Goal: Navigation & Orientation: Find specific page/section

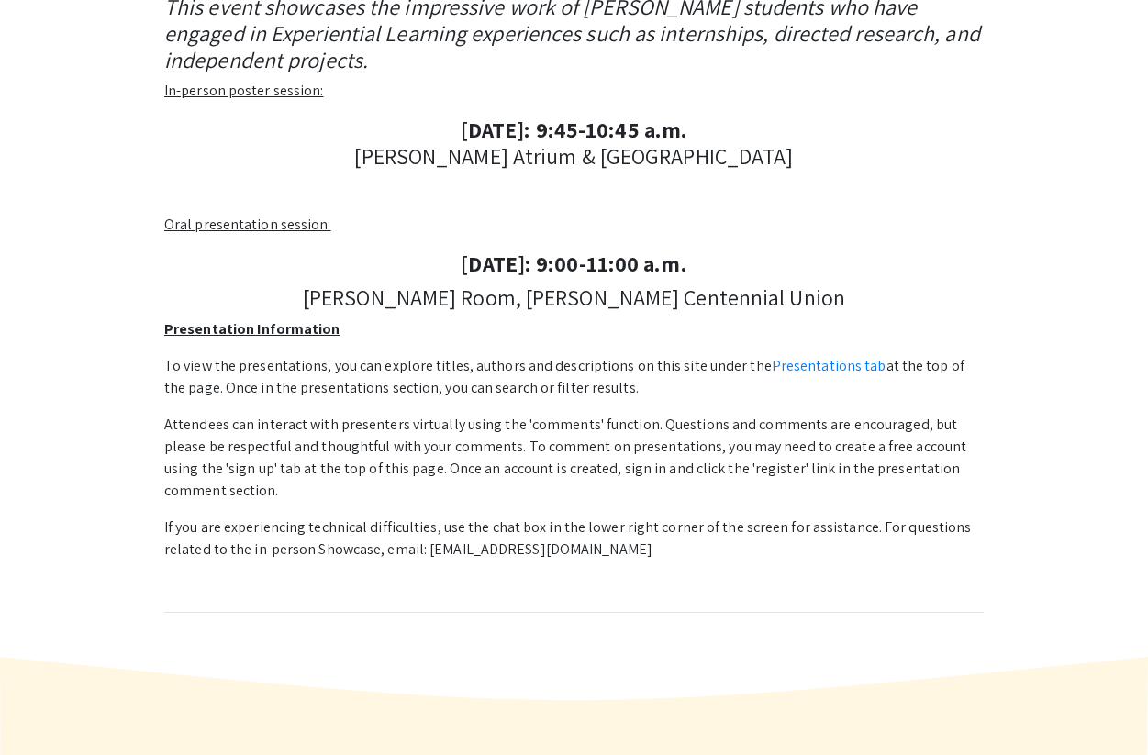
scroll to position [394, 0]
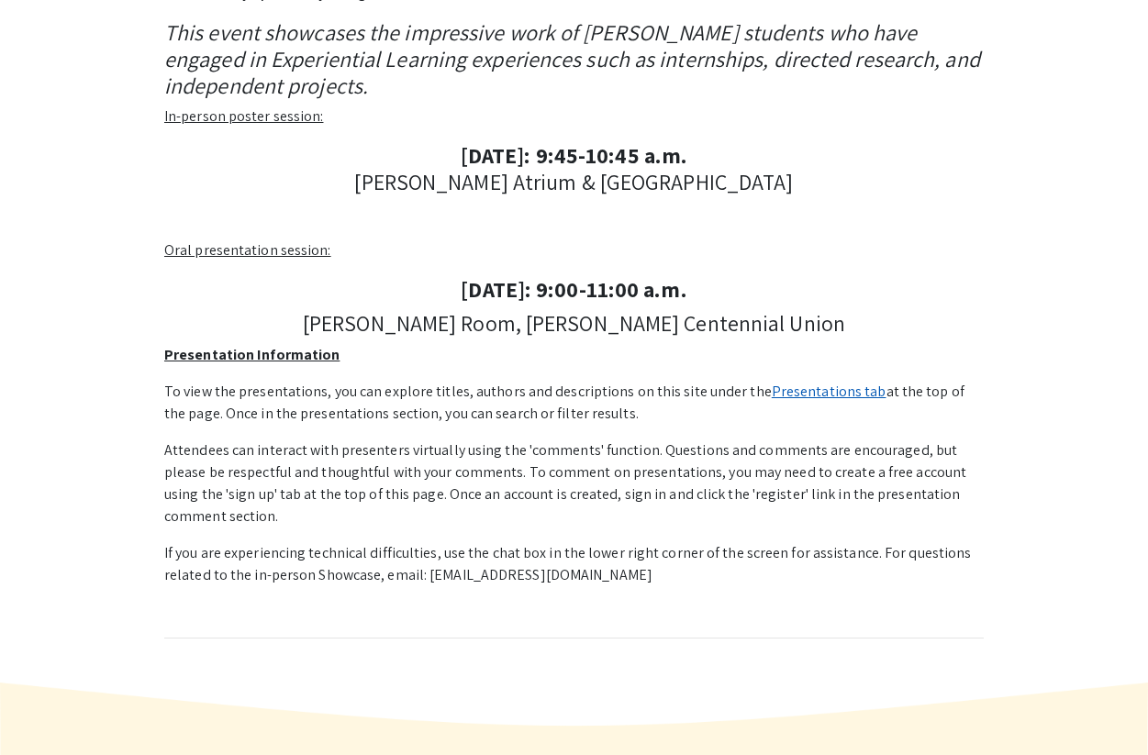
click at [799, 394] on link "Presentations tab" at bounding box center [829, 391] width 115 height 19
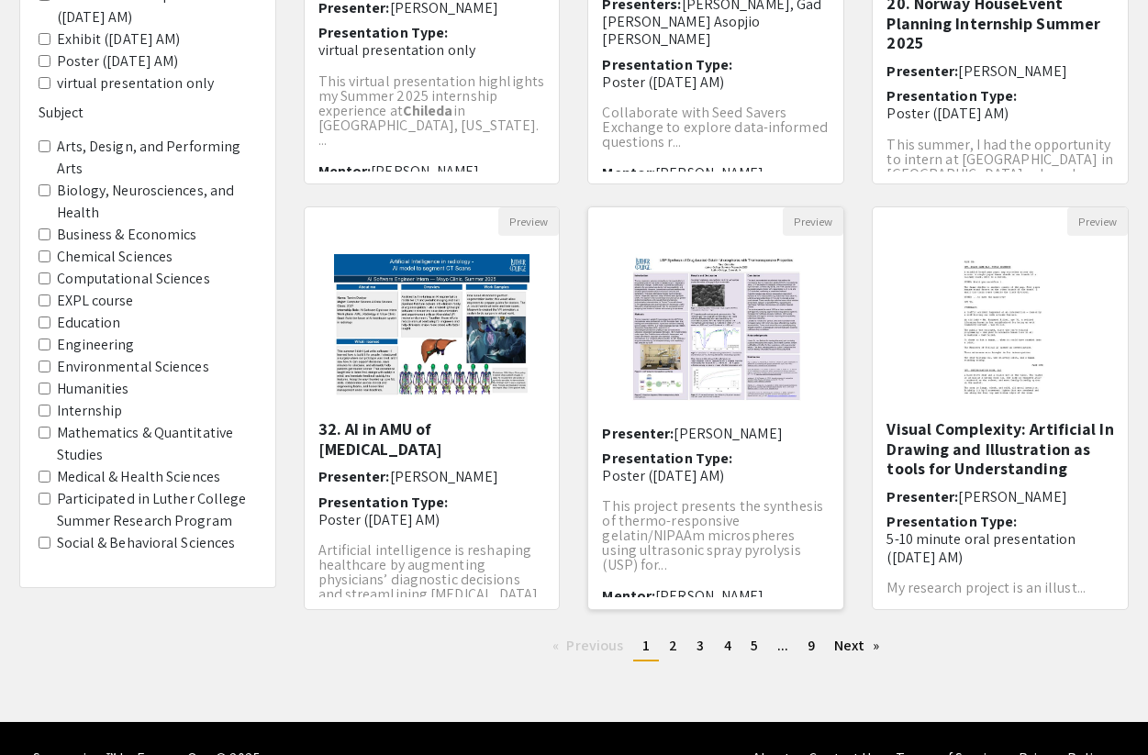
scroll to position [461, 0]
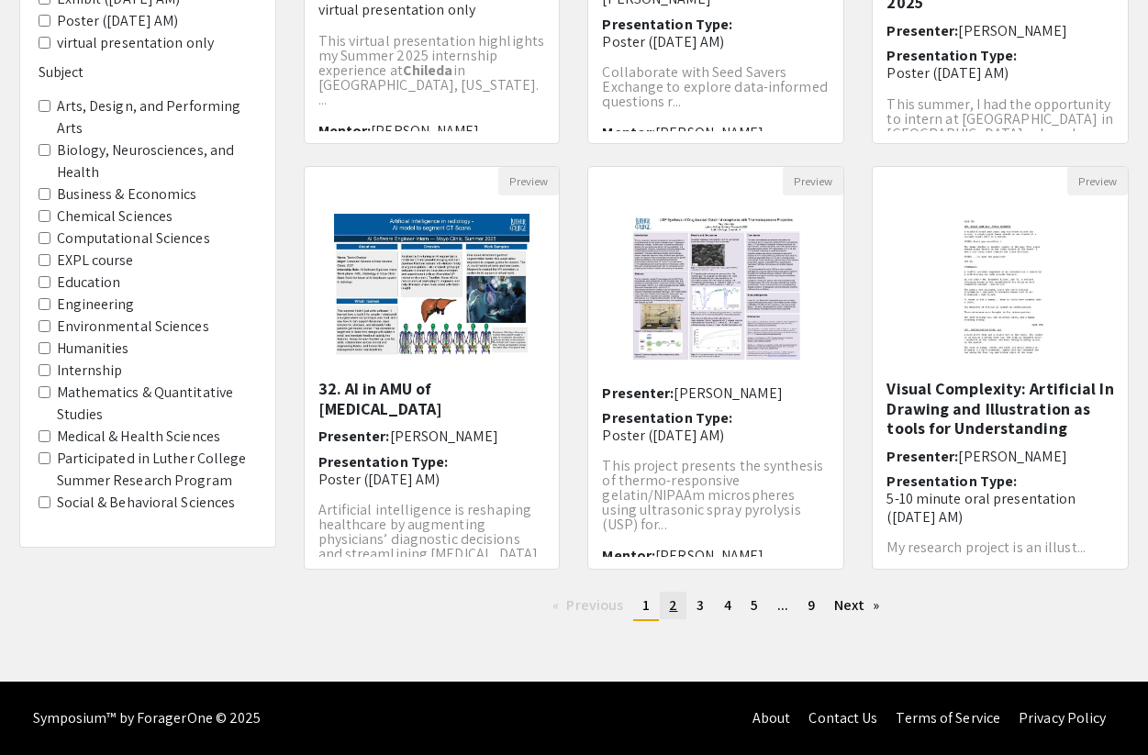
click at [666, 609] on link "page 2" at bounding box center [673, 606] width 27 height 28
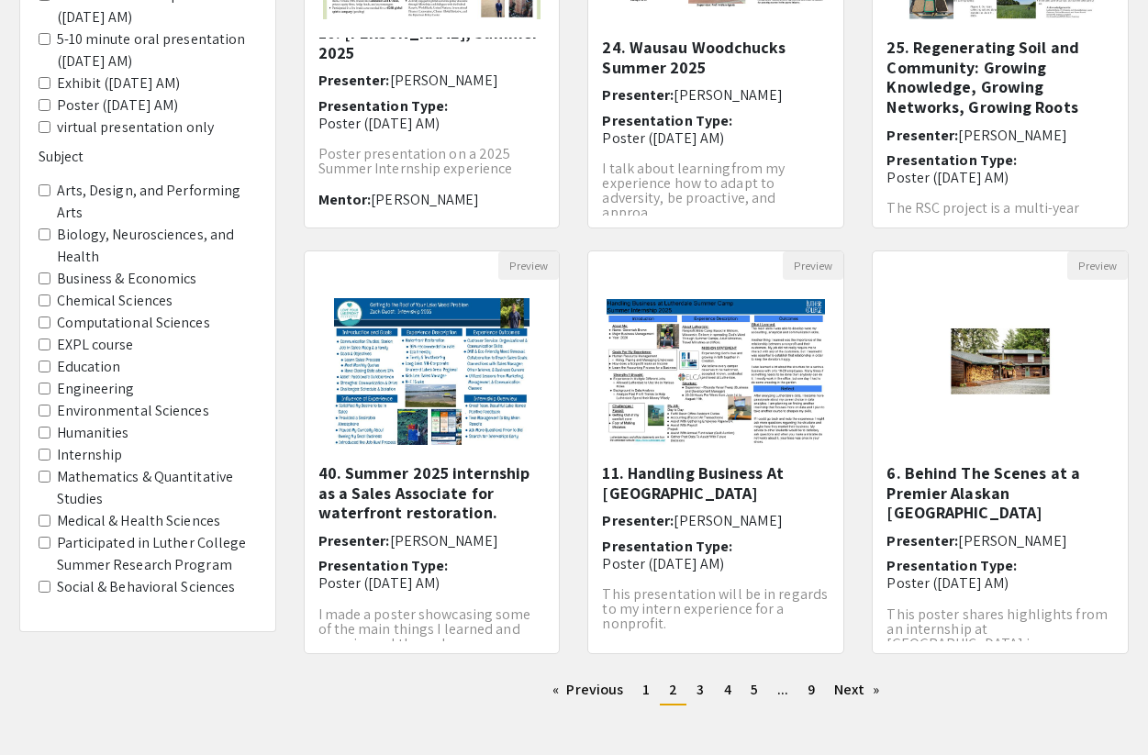
scroll to position [461, 0]
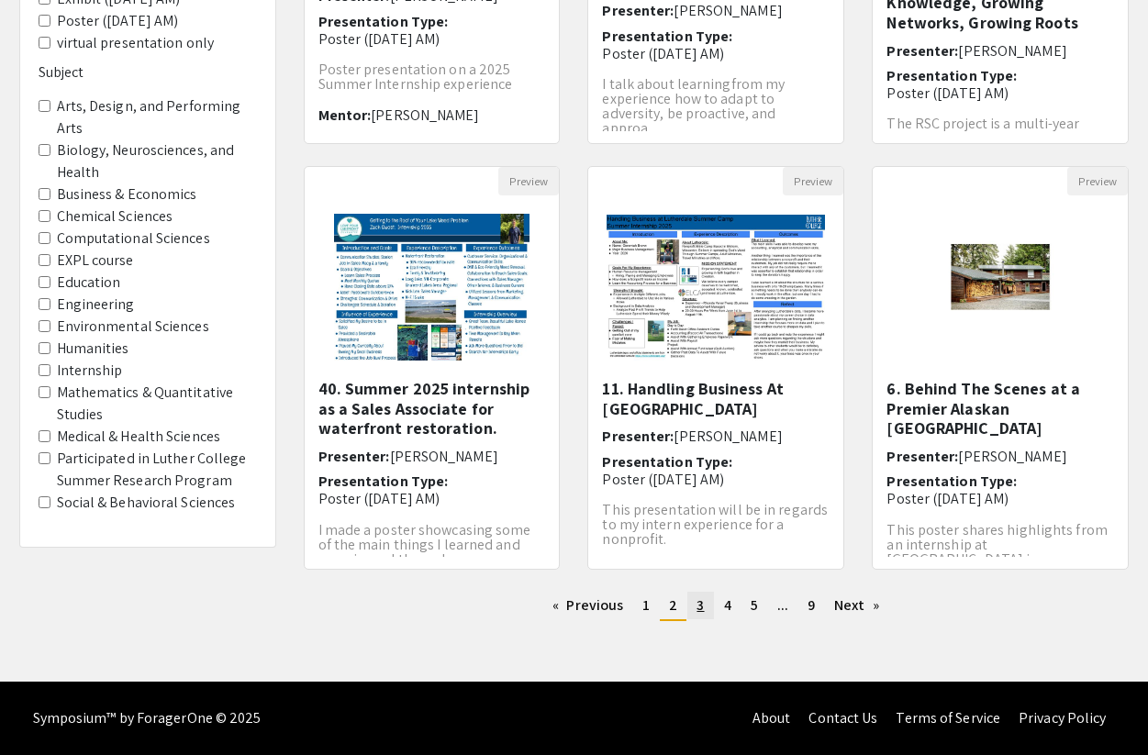
click at [700, 609] on span "3" at bounding box center [699, 604] width 7 height 19
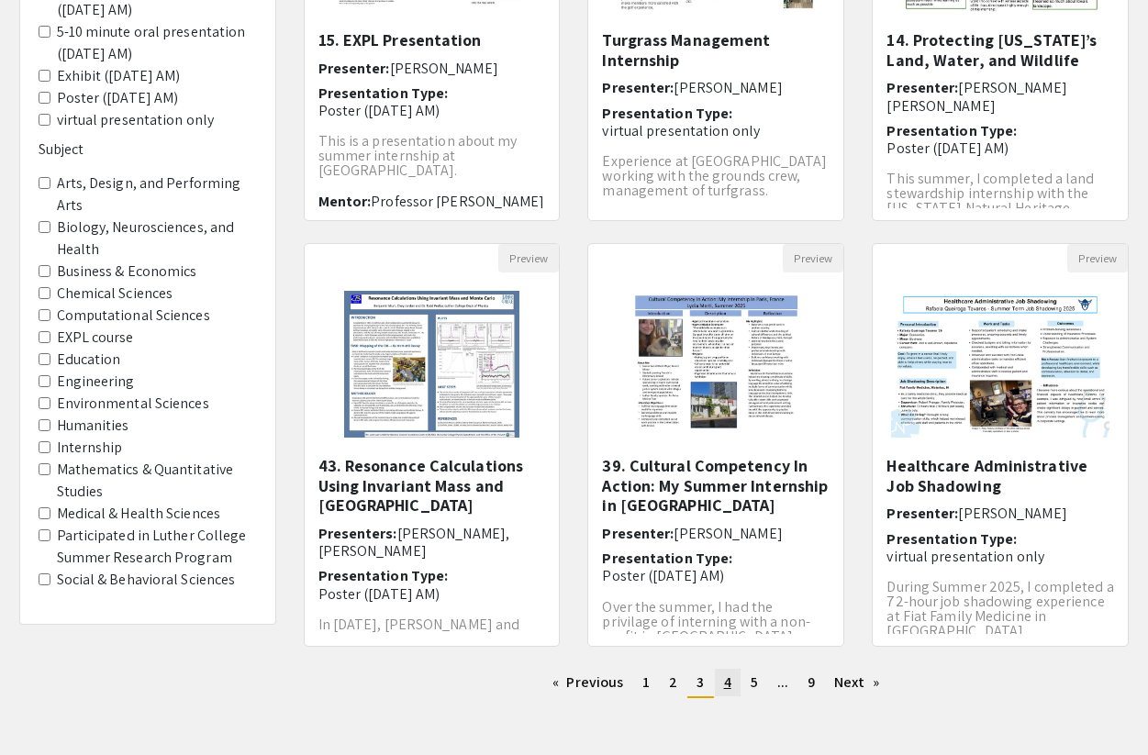
click at [726, 679] on span "4" at bounding box center [727, 682] width 7 height 19
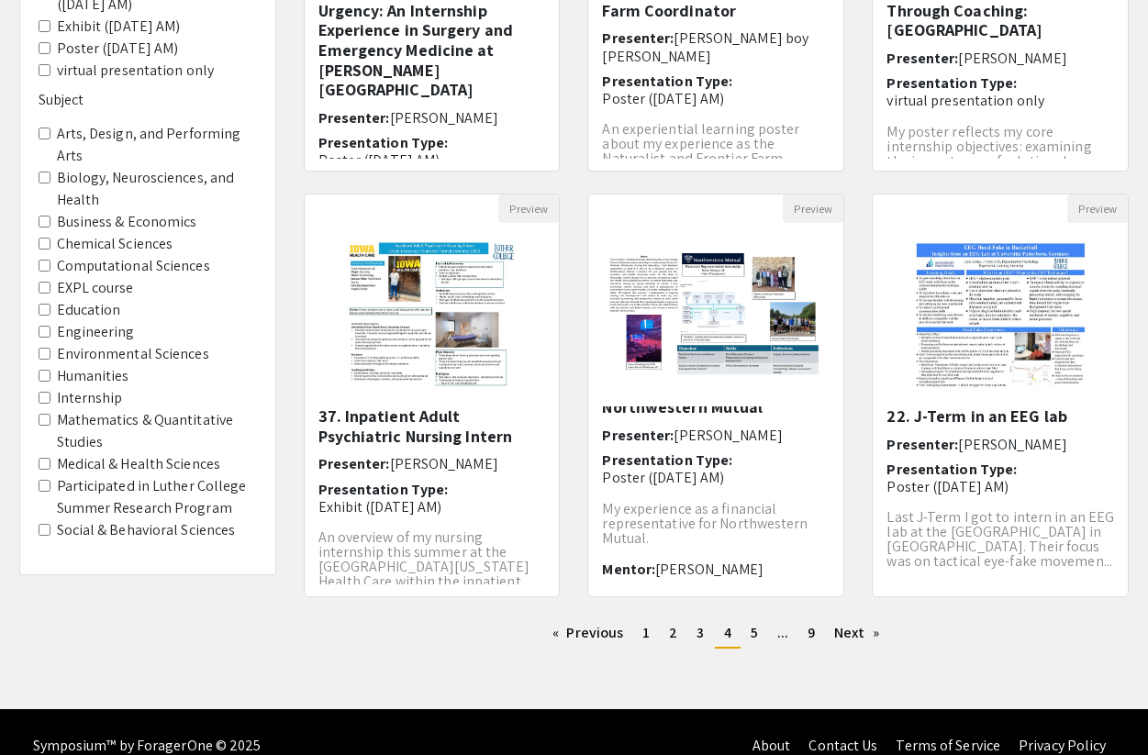
scroll to position [439, 0]
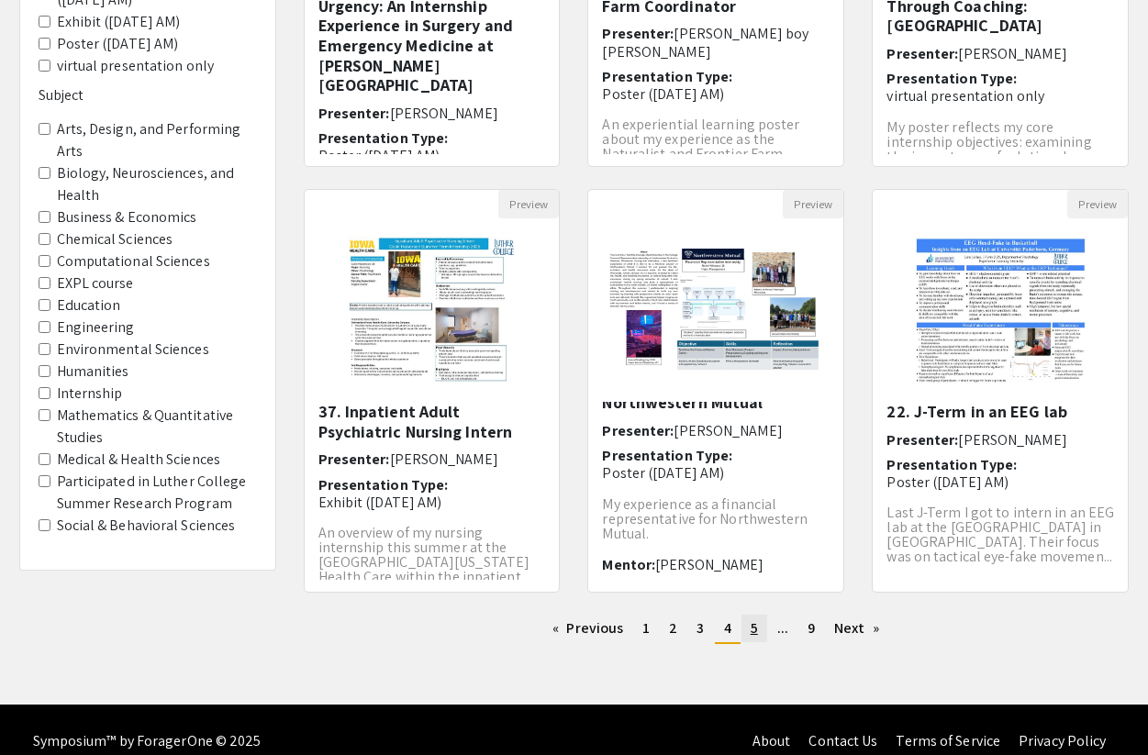
click at [761, 631] on link "page 5" at bounding box center [754, 629] width 26 height 28
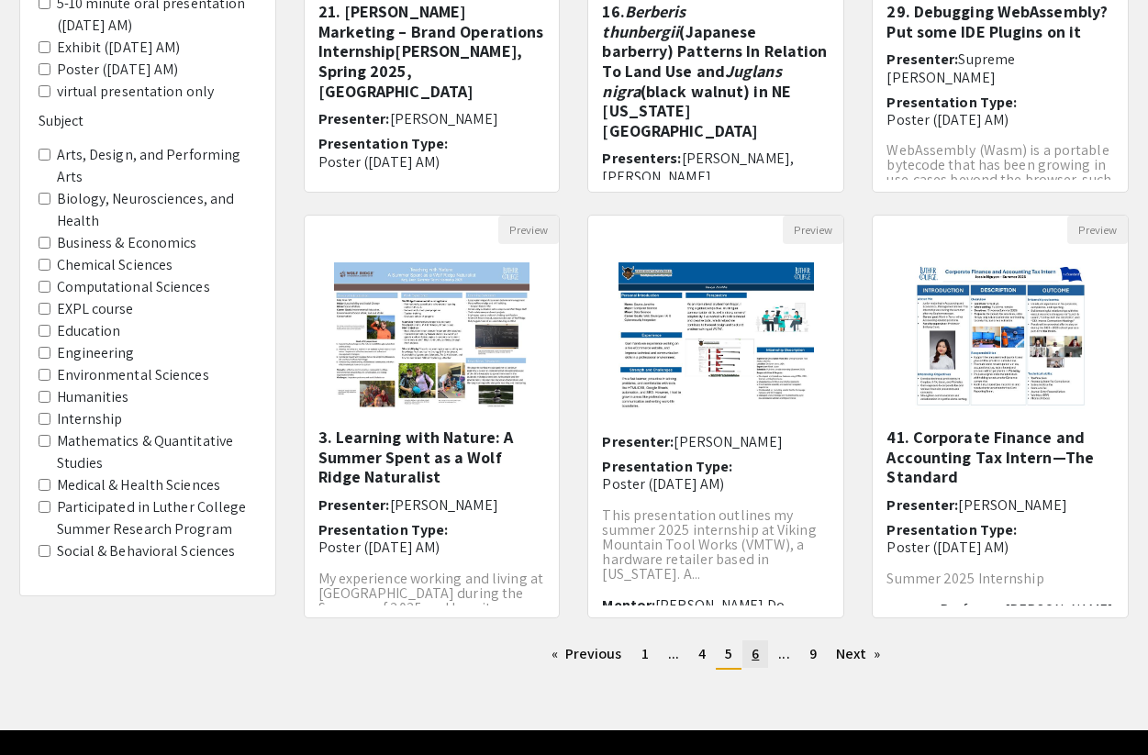
click at [755, 655] on span "6" at bounding box center [754, 653] width 7 height 19
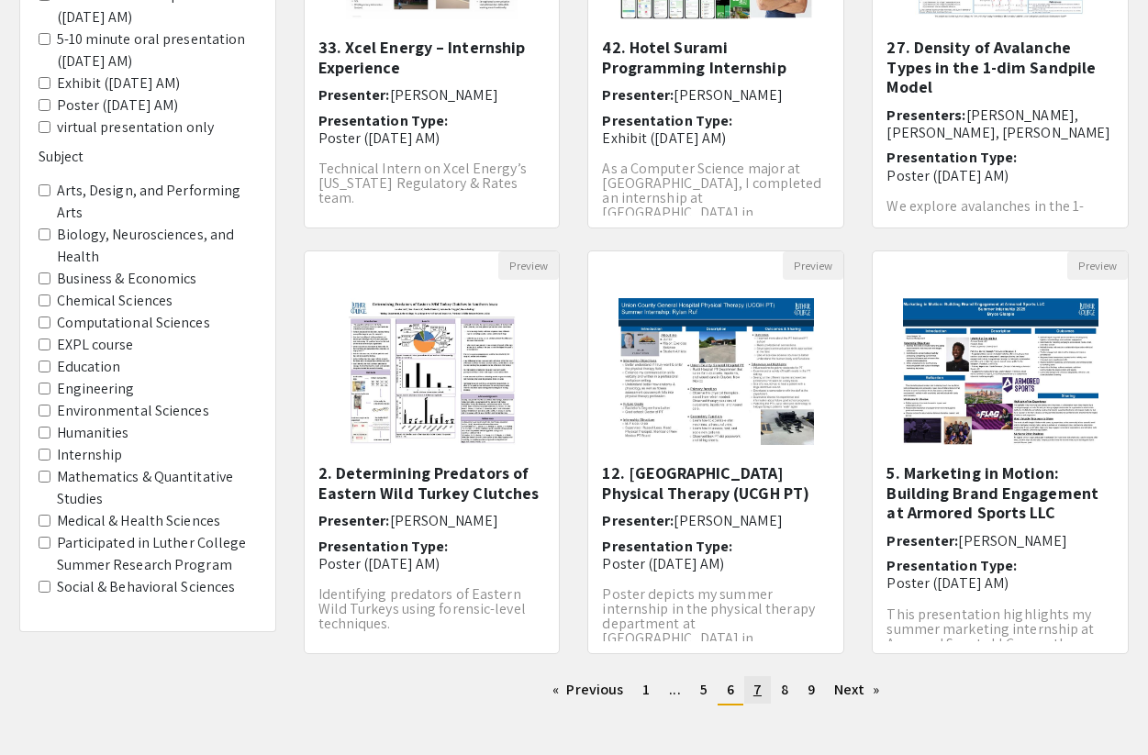
click at [755, 694] on span "7" at bounding box center [757, 689] width 8 height 19
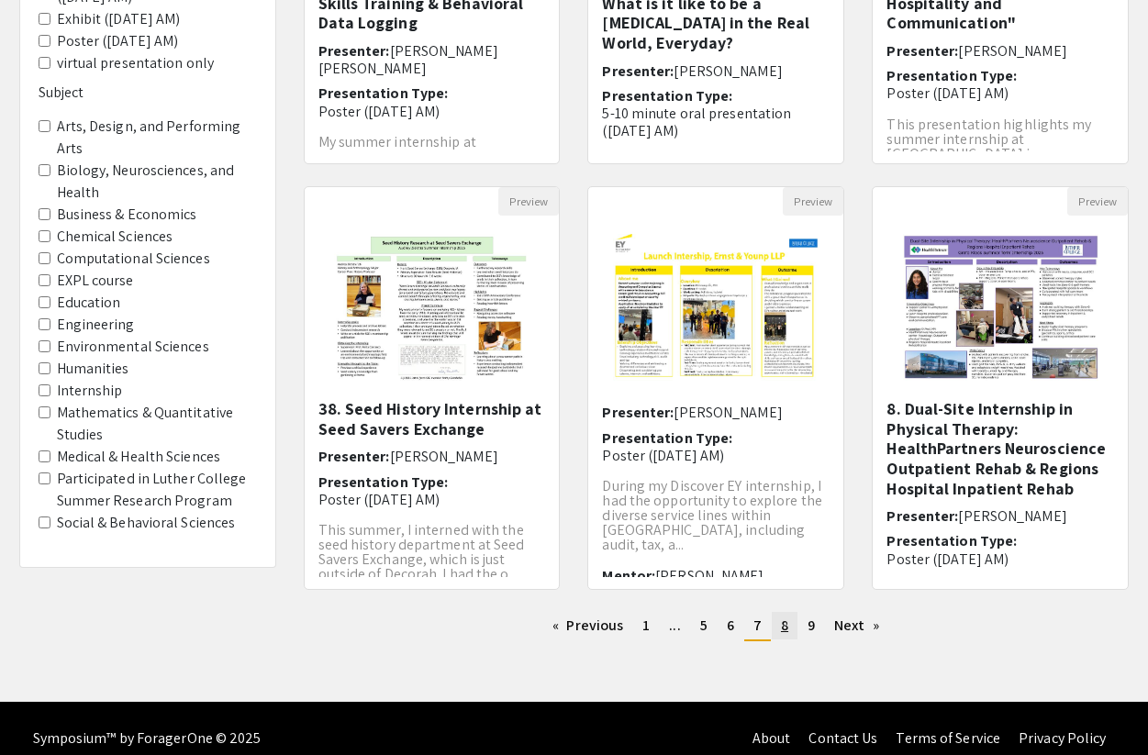
click at [792, 631] on link "page 8" at bounding box center [785, 626] width 26 height 28
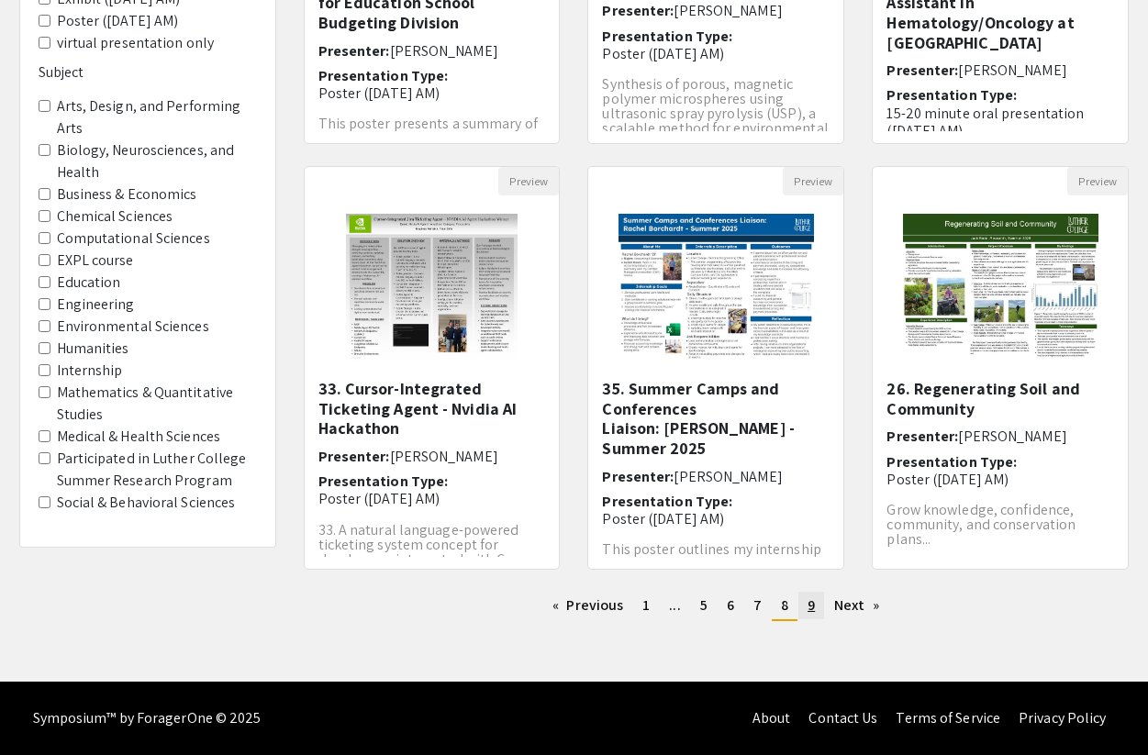
click at [806, 609] on link "page 9" at bounding box center [811, 606] width 26 height 28
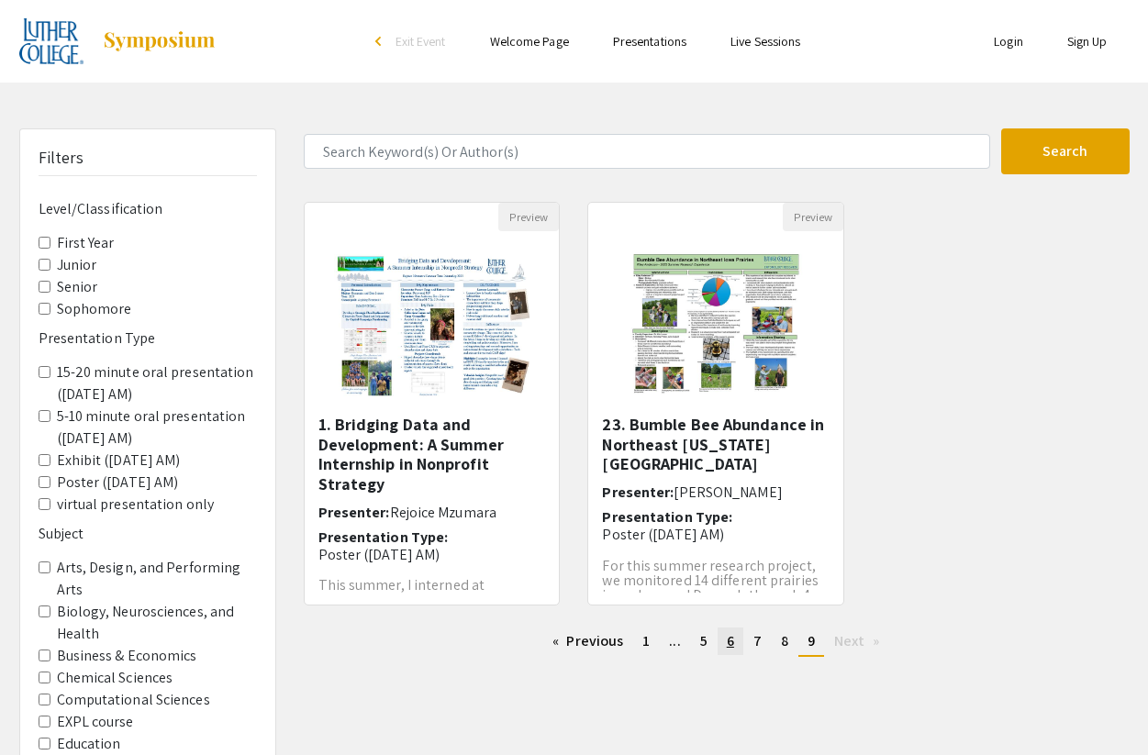
click at [737, 649] on link "page 6" at bounding box center [730, 642] width 26 height 28
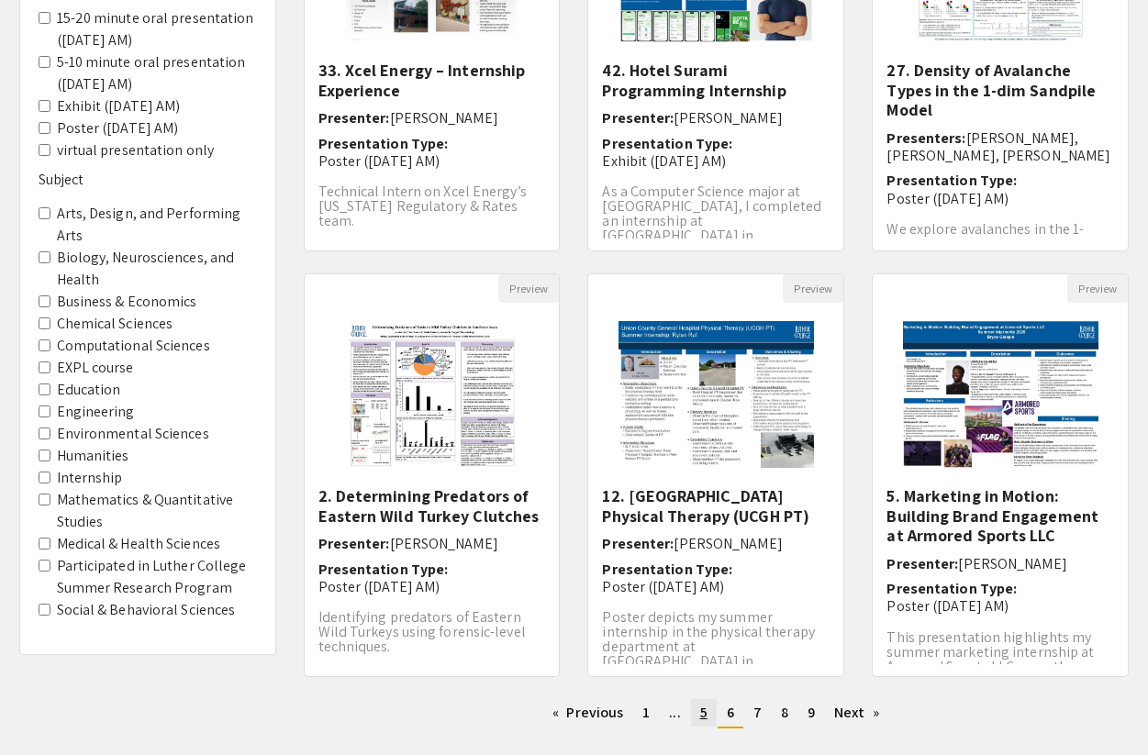
click at [707, 715] on link "page 5" at bounding box center [704, 713] width 26 height 28
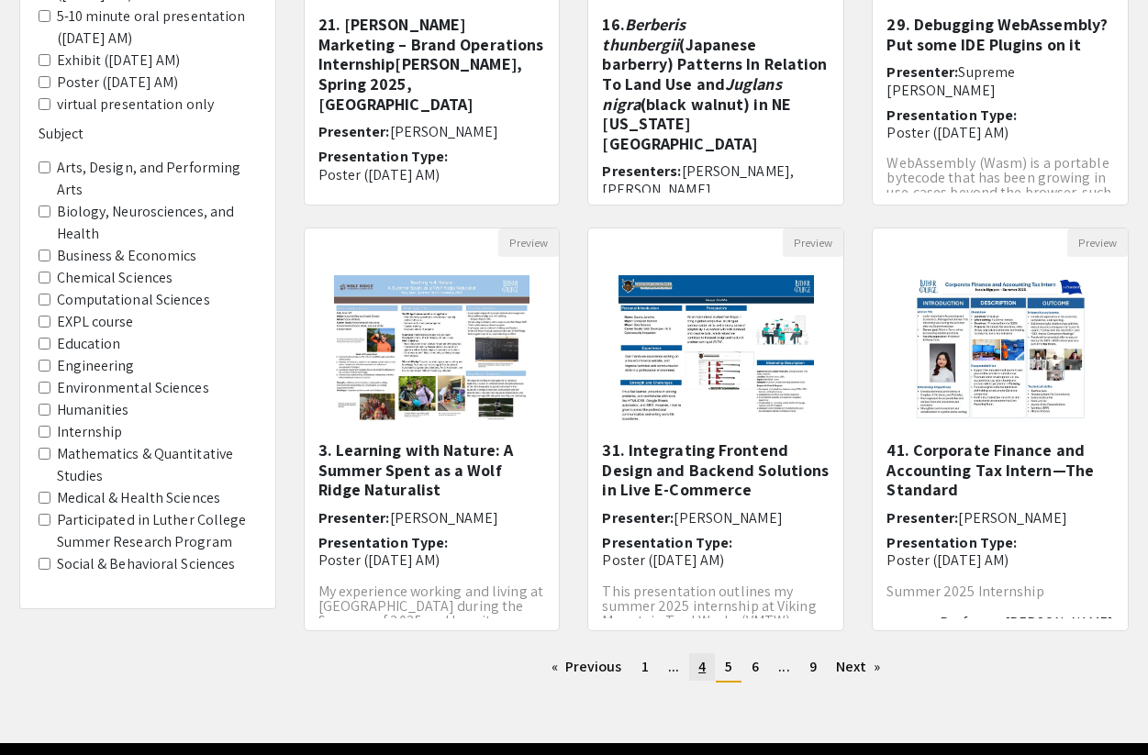
click at [703, 672] on span "4" at bounding box center [701, 666] width 7 height 19
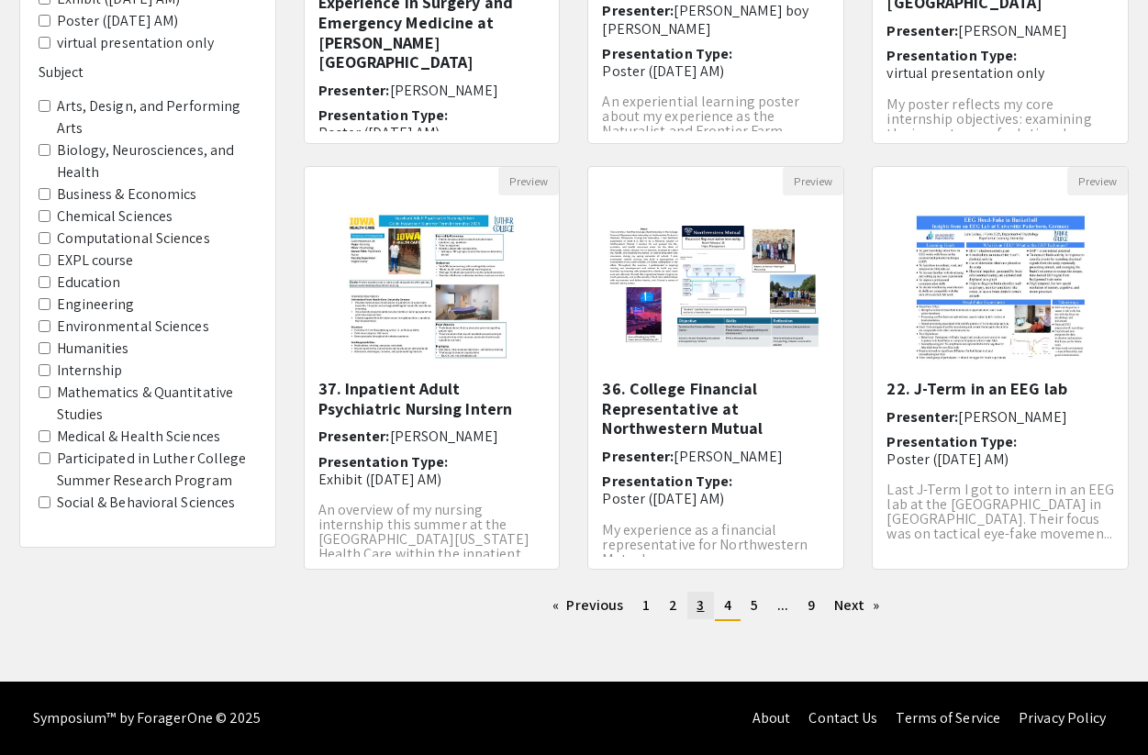
click at [688, 613] on link "page 3" at bounding box center [700, 606] width 26 height 28
